Goal: Entertainment & Leisure: Consume media (video, audio)

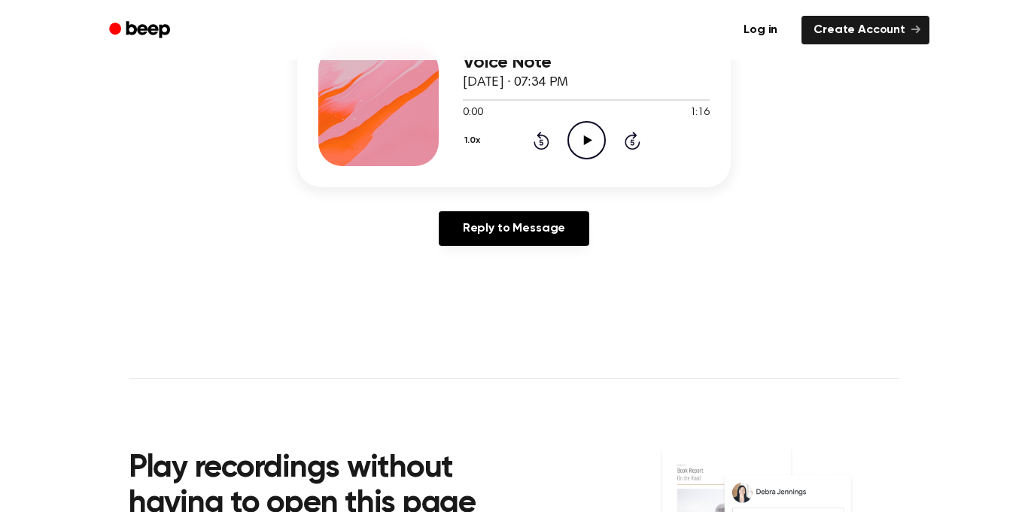
click at [588, 145] on icon "Play Audio" at bounding box center [586, 140] width 38 height 38
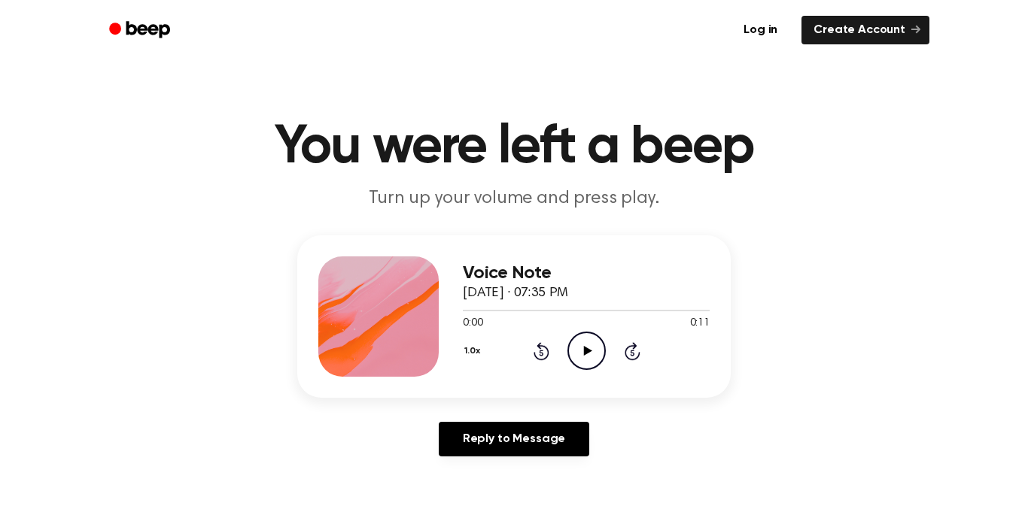
click at [578, 350] on icon "Play Audio" at bounding box center [586, 351] width 38 height 38
click at [585, 344] on icon "Play Audio" at bounding box center [586, 351] width 38 height 38
click at [576, 339] on icon "Play Audio" at bounding box center [586, 351] width 38 height 38
click at [590, 361] on icon "Play Audio" at bounding box center [586, 351] width 38 height 38
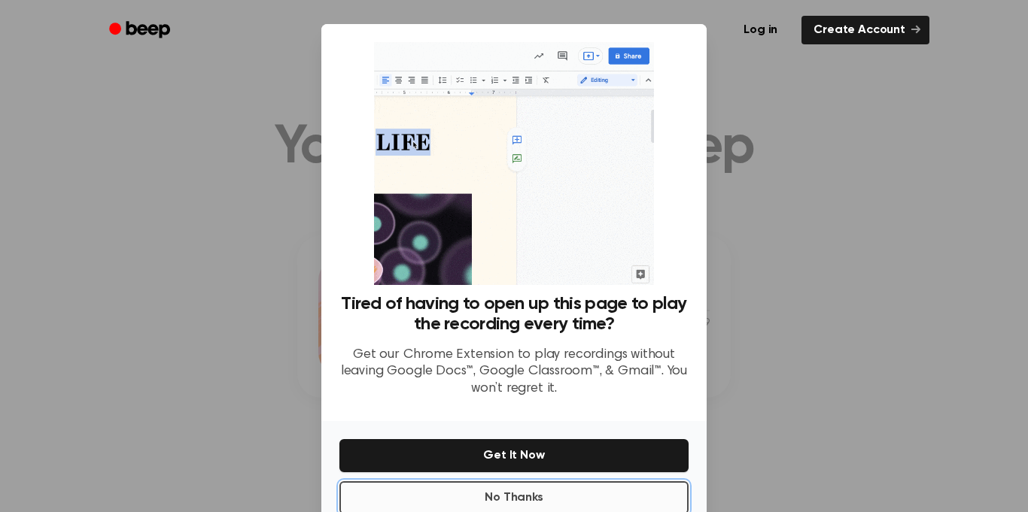
click at [580, 494] on button "No Thanks" at bounding box center [513, 498] width 349 height 33
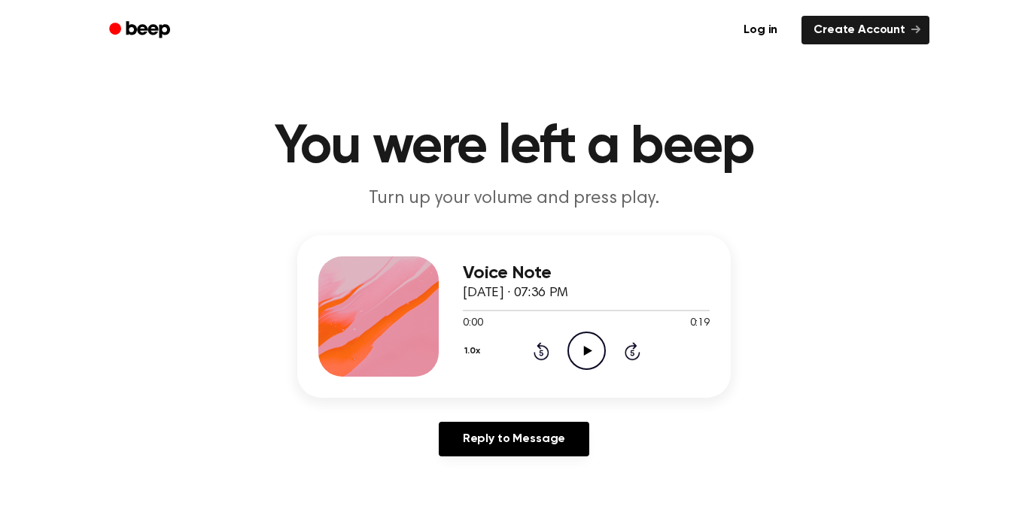
click at [582, 362] on icon "Play Audio" at bounding box center [586, 351] width 38 height 38
click at [590, 343] on icon "Play Audio" at bounding box center [586, 351] width 38 height 38
click at [573, 356] on icon "Play Audio" at bounding box center [586, 351] width 38 height 38
click at [587, 341] on icon "Play Audio" at bounding box center [586, 351] width 38 height 38
click at [582, 348] on icon "Play Audio" at bounding box center [586, 351] width 38 height 38
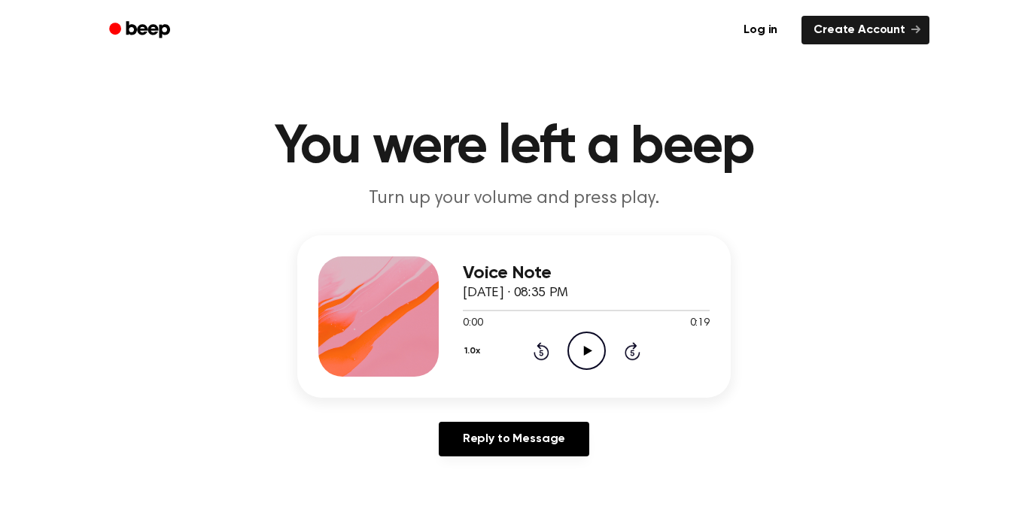
click at [574, 351] on icon "Play Audio" at bounding box center [586, 351] width 38 height 38
click at [601, 352] on icon "Play Audio" at bounding box center [586, 351] width 38 height 38
click at [579, 355] on icon "Play Audio" at bounding box center [586, 351] width 38 height 38
click at [580, 363] on icon "Play Audio" at bounding box center [586, 351] width 38 height 38
click at [782, 350] on div "Voice Note September 8, 2025 · 08:36 PM 0:22 0:22 Your browser does not support…" at bounding box center [514, 352] width 992 height 233
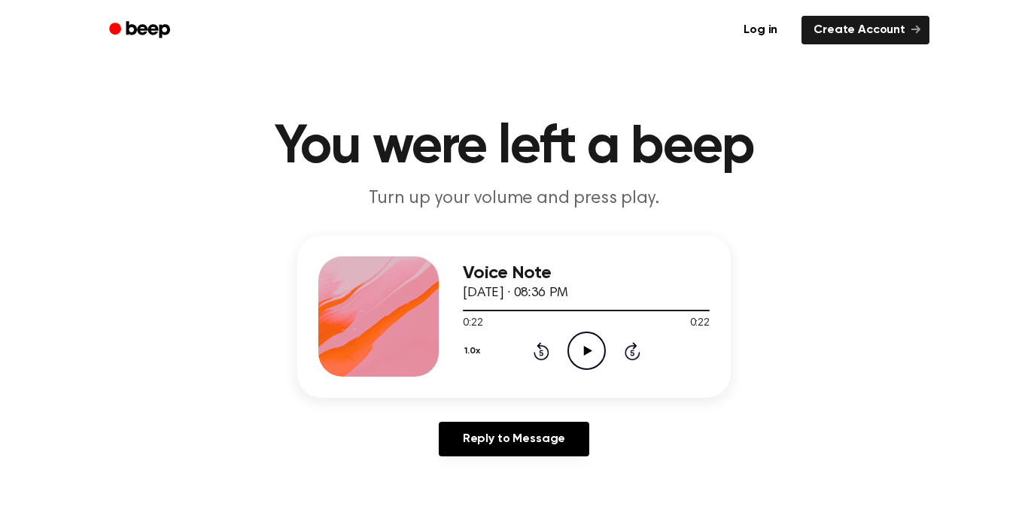
click at [576, 364] on icon "Play Audio" at bounding box center [586, 351] width 38 height 38
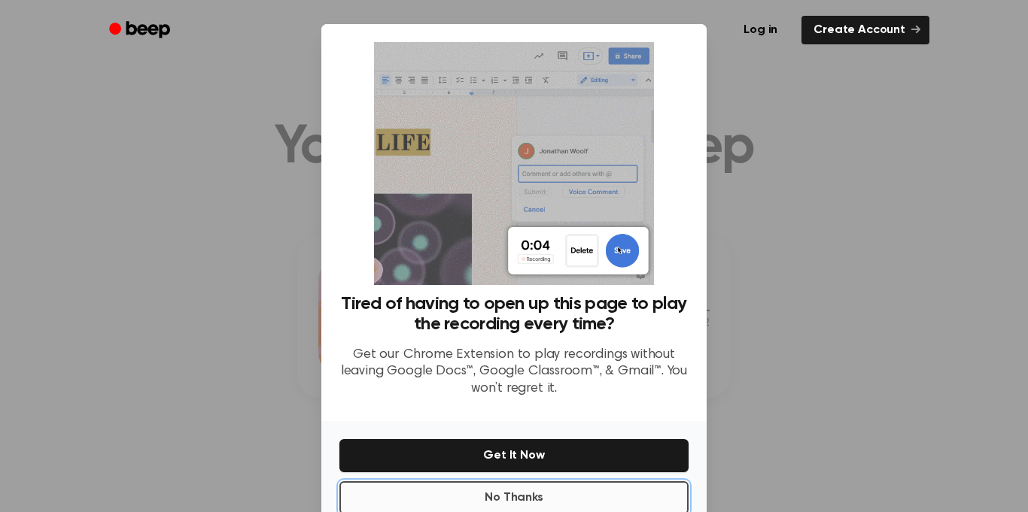
click at [544, 493] on button "No Thanks" at bounding box center [513, 498] width 349 height 33
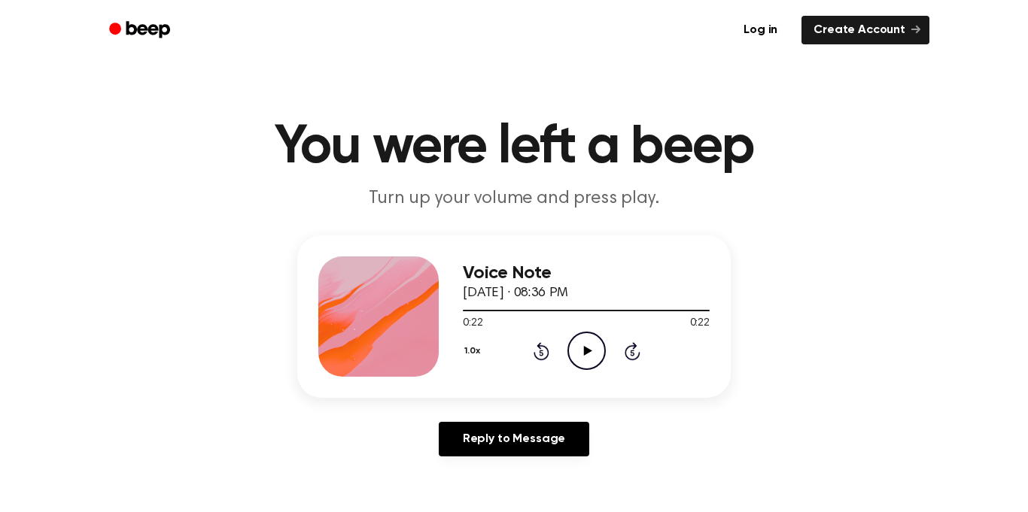
click at [581, 351] on icon "Play Audio" at bounding box center [586, 351] width 38 height 38
click at [351, 14] on ul "Log in Create Account" at bounding box center [563, 30] width 734 height 35
click at [595, 341] on icon "Play Audio" at bounding box center [586, 351] width 38 height 38
click at [590, 357] on icon "Play Audio" at bounding box center [586, 351] width 38 height 38
click at [585, 345] on icon "Play Audio" at bounding box center [586, 351] width 38 height 38
